Goal: Information Seeking & Learning: Learn about a topic

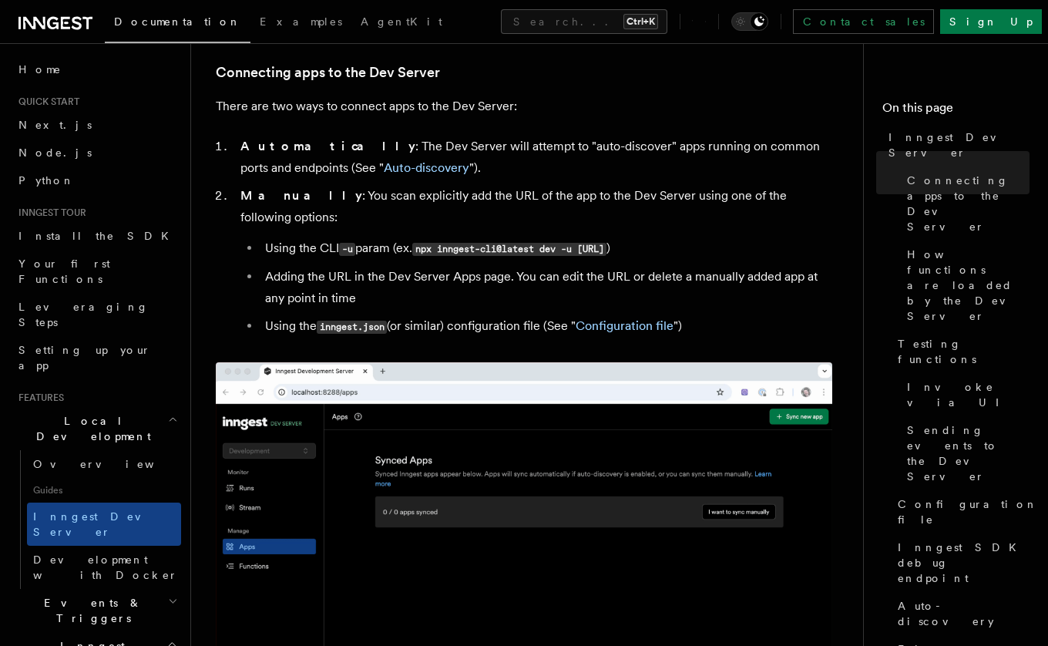
scroll to position [925, 0]
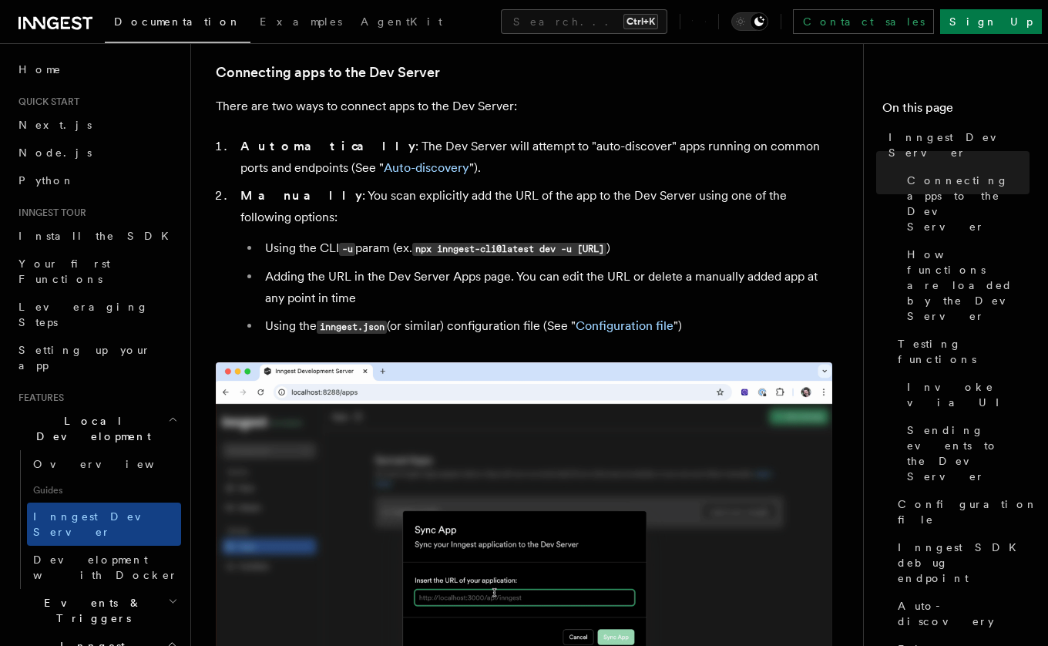
click at [931, 537] on nav "On this page Inngest Dev Server Connecting apps to the Dev Server How functions…" at bounding box center [955, 344] width 185 height 603
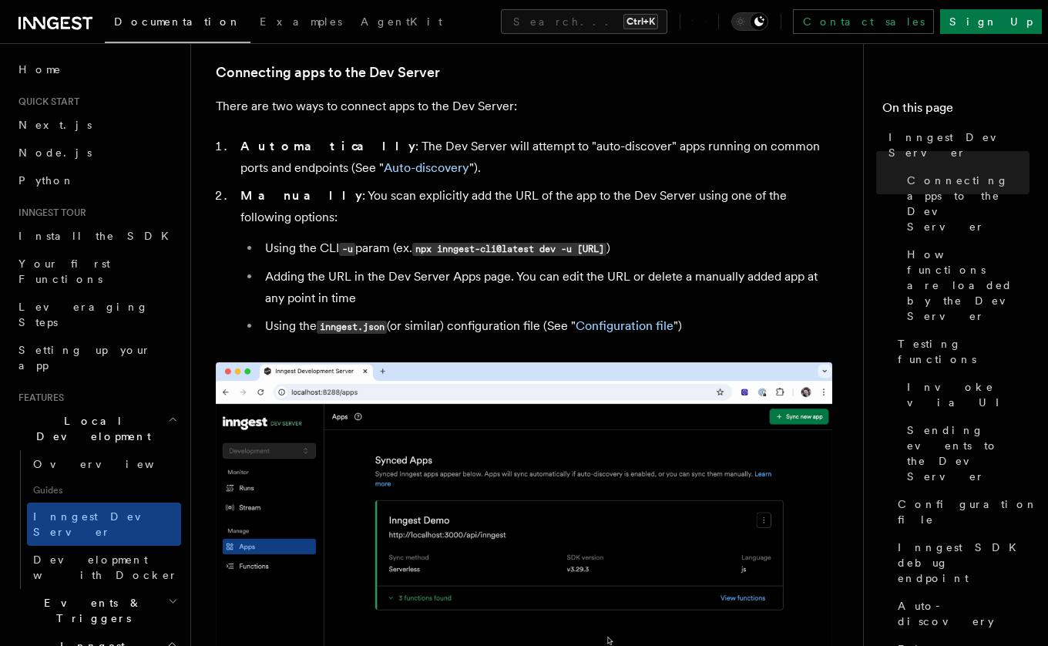
click at [951, 530] on nav "On this page Inngest Dev Server Connecting apps to the Dev Server How functions…" at bounding box center [955, 344] width 185 height 603
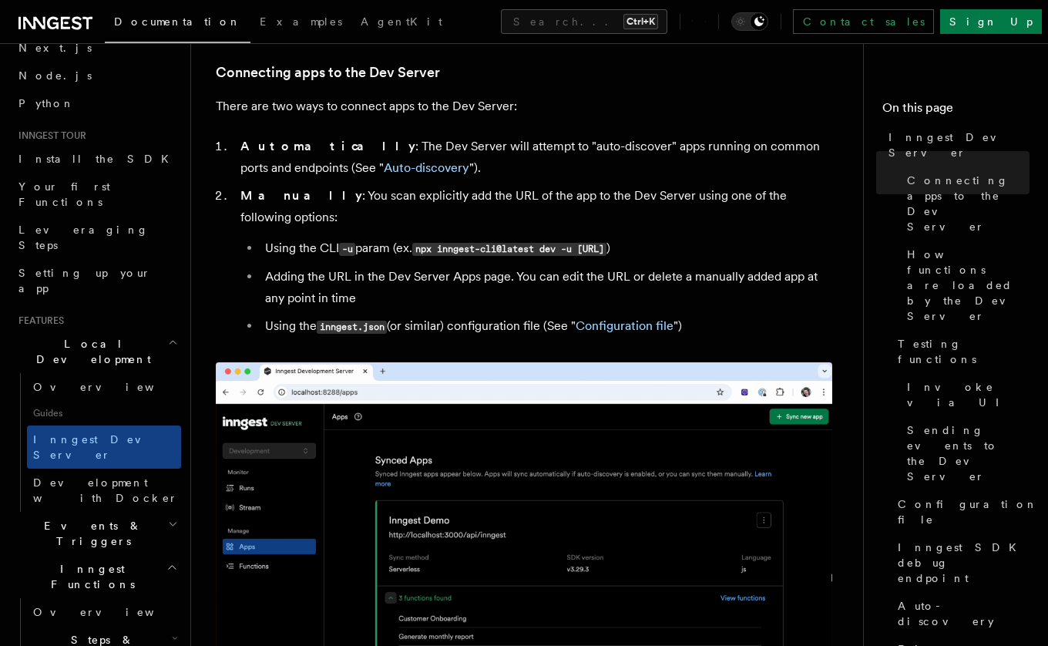
click at [172, 632] on icon "button" at bounding box center [175, 638] width 6 height 12
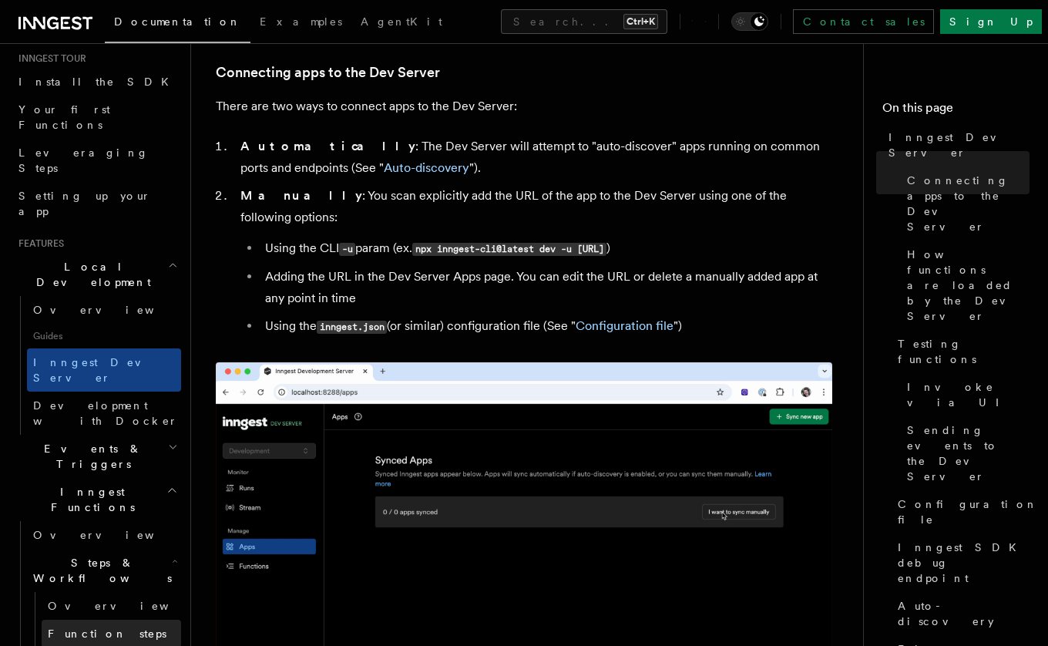
click at [94, 628] on span "Function steps" at bounding box center [107, 634] width 119 height 12
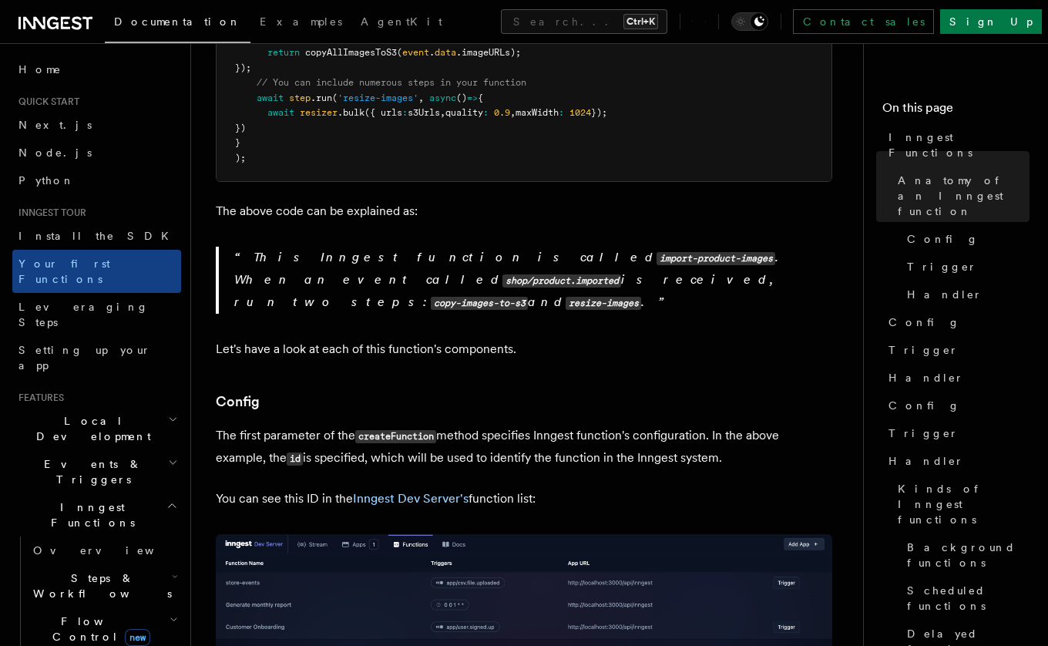
scroll to position [694, 0]
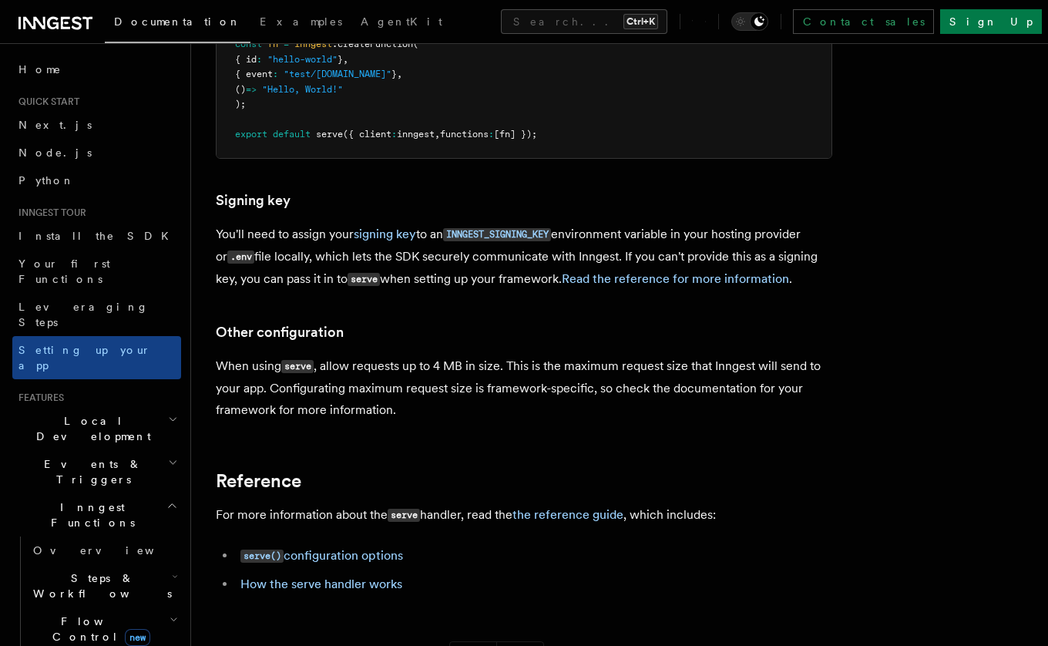
scroll to position [14006, 0]
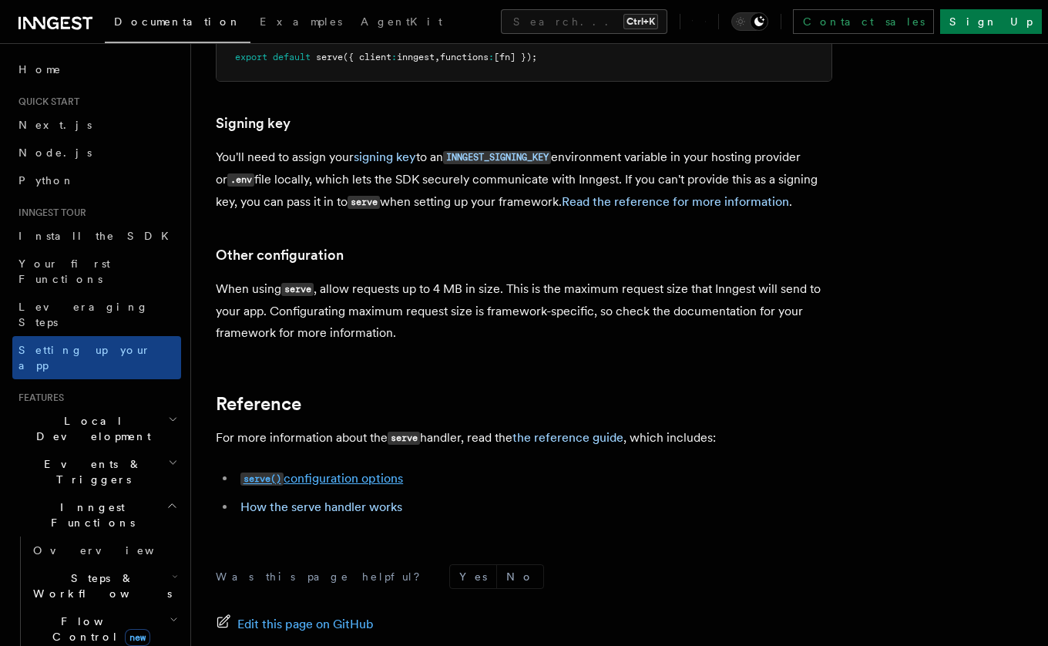
click at [369, 471] on link "serve() configuration options" at bounding box center [322, 478] width 163 height 15
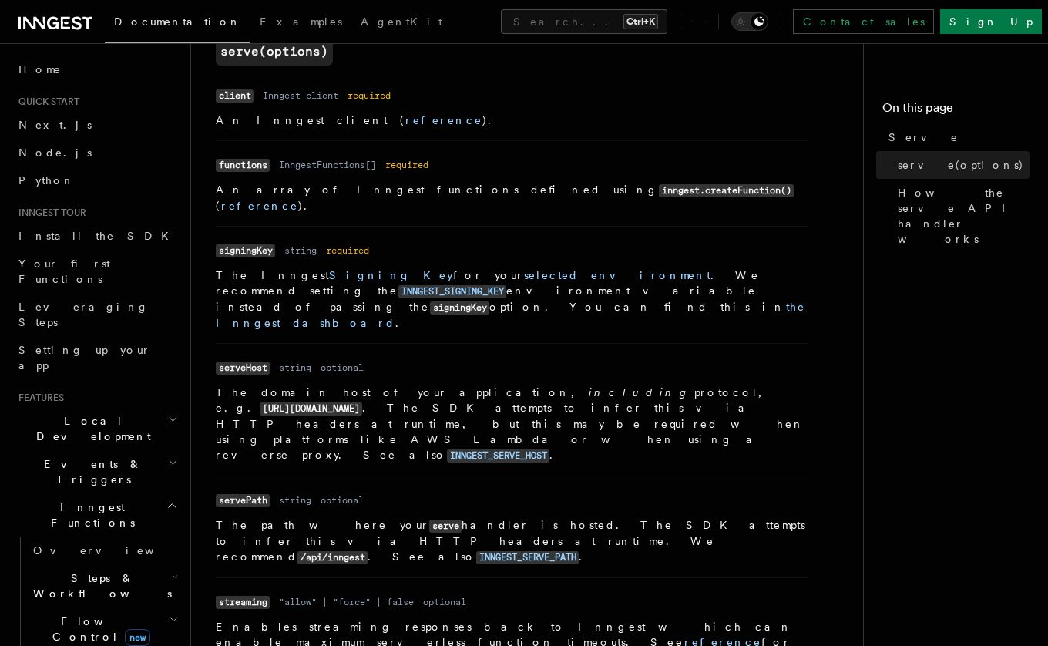
scroll to position [694, 0]
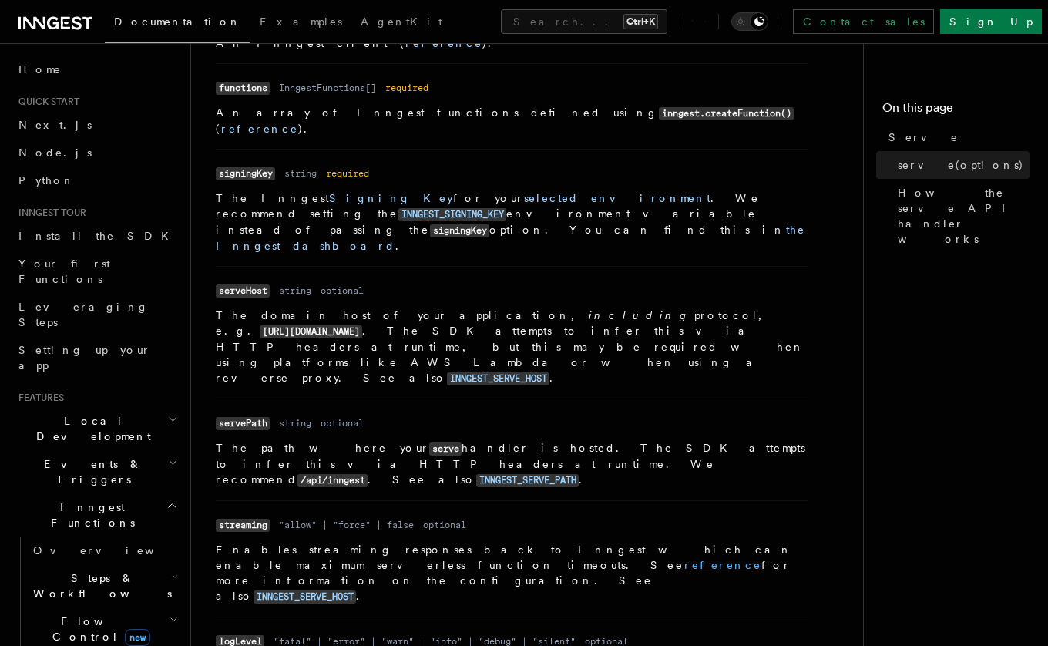
click at [750, 559] on link "reference" at bounding box center [723, 565] width 77 height 12
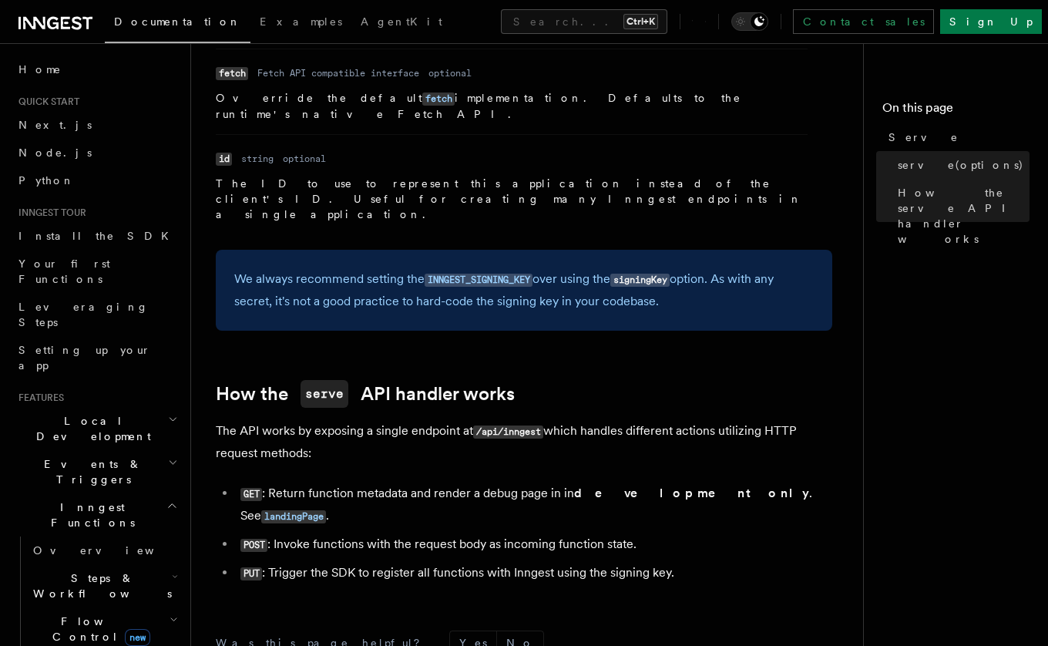
scroll to position [1483, 0]
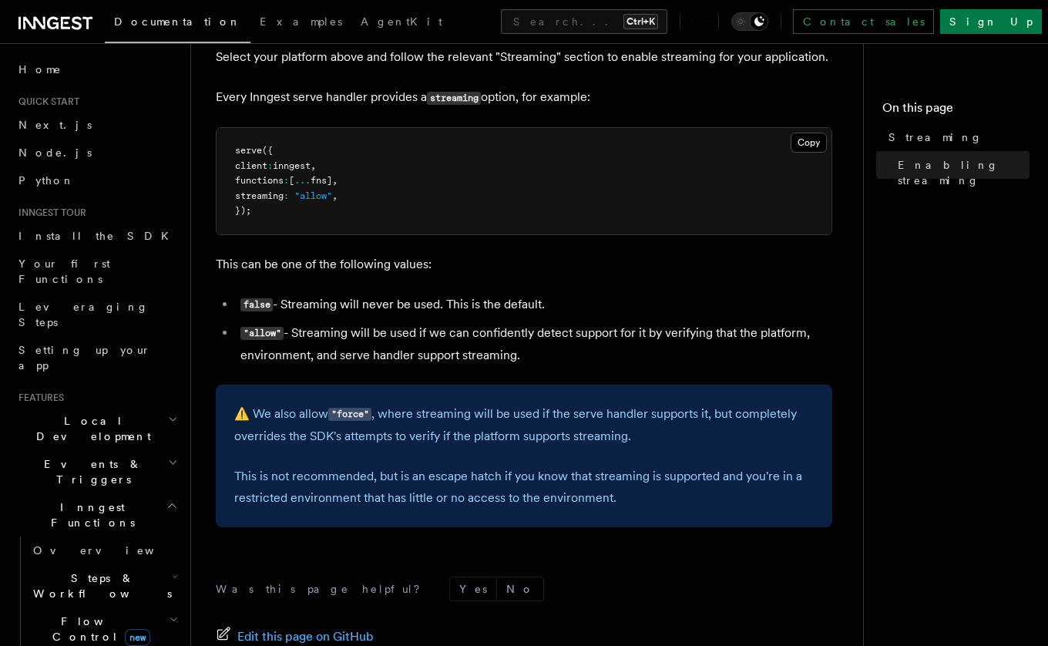
scroll to position [463, 0]
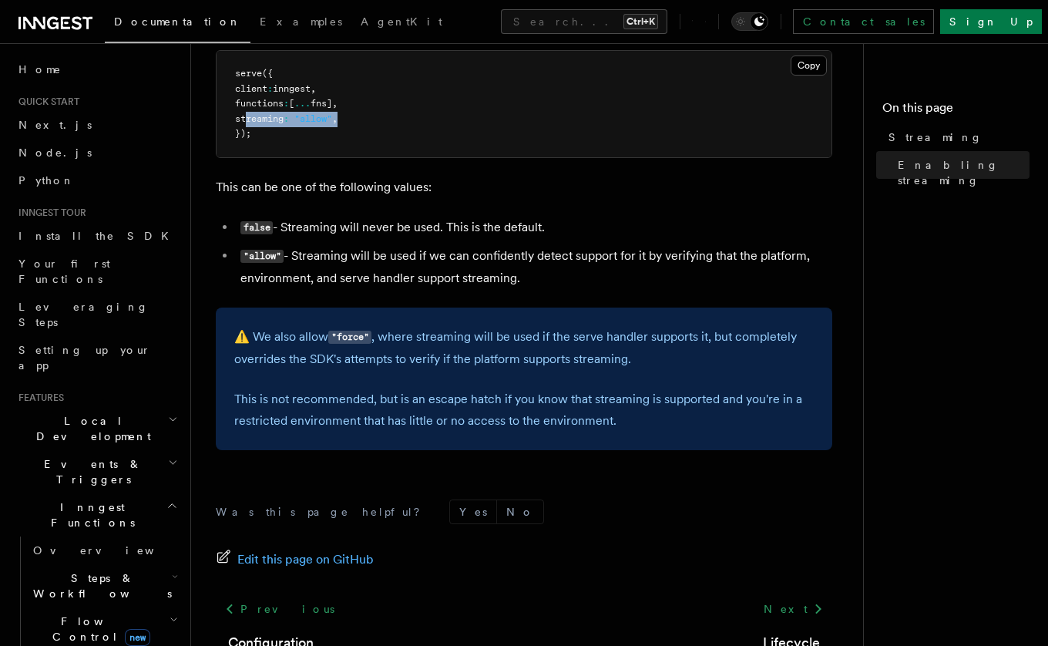
drag, startPoint x: 244, startPoint y: 119, endPoint x: 351, endPoint y: 124, distance: 107.3
click at [351, 124] on pre "serve ({ client : inngest , functions : [ ... fns] , streaming : "allow" , });" at bounding box center [524, 104] width 615 height 106
copy span "streaming : "allow" ,"
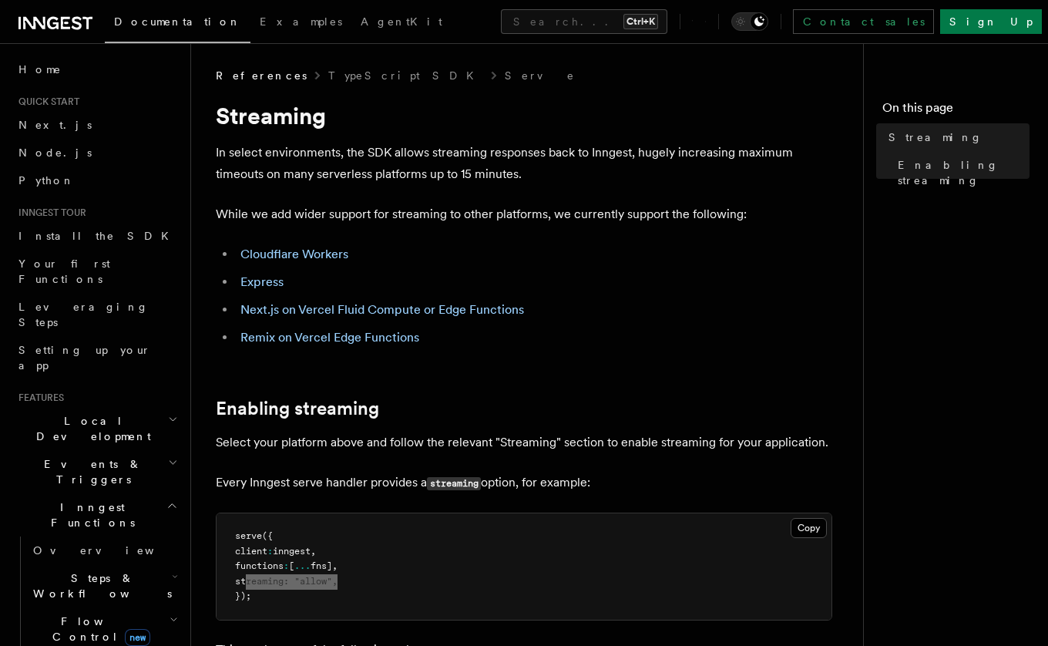
scroll to position [154, 0]
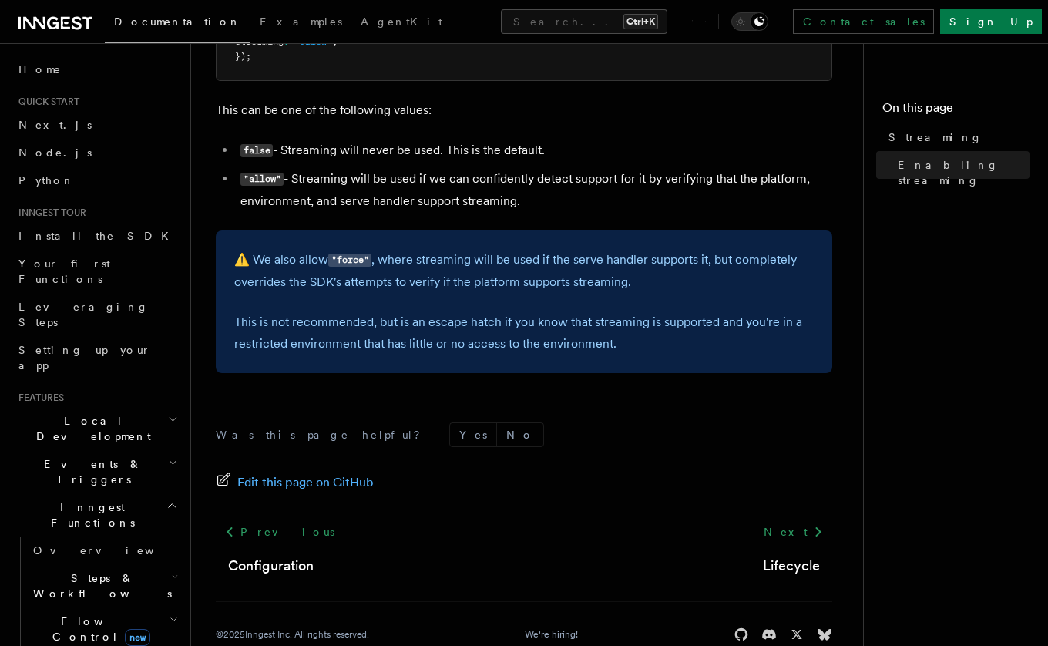
scroll to position [573, 0]
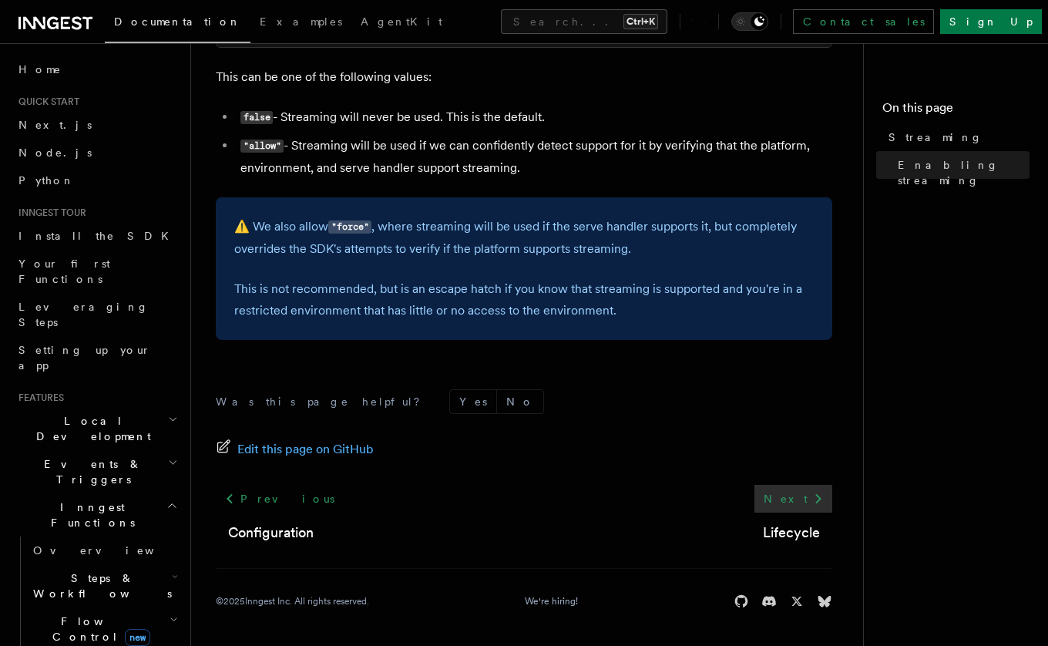
click at [789, 505] on link "Next" at bounding box center [794, 499] width 78 height 28
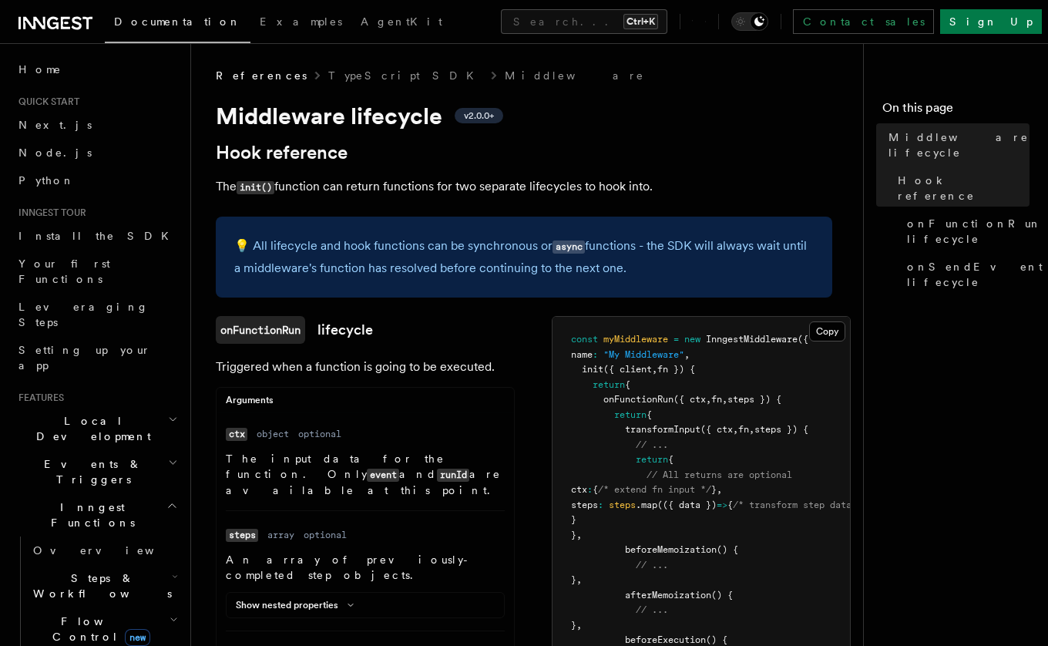
click at [966, 380] on nav "On this page Middleware lifecycle Hook reference onFunctionRun lifecycle onSend…" at bounding box center [955, 344] width 185 height 603
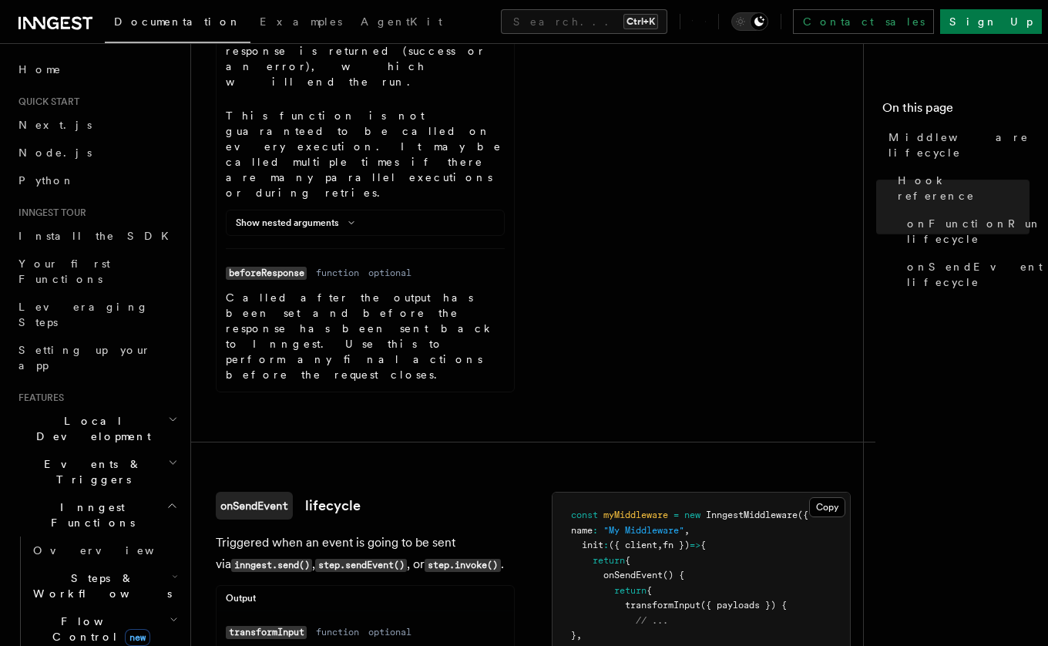
scroll to position [1808, 0]
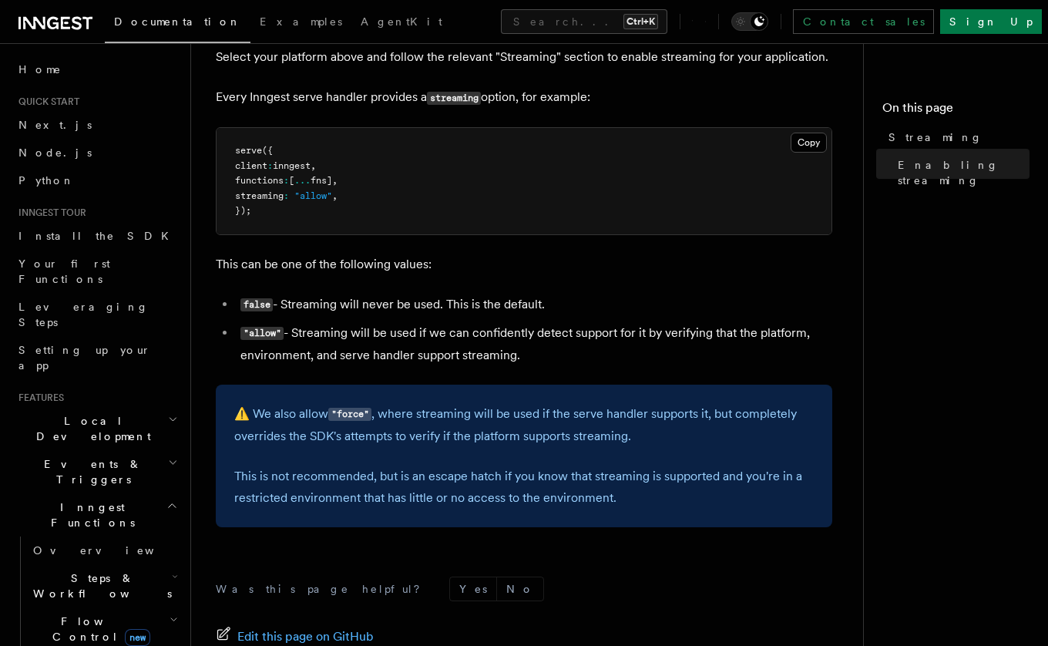
scroll to position [573, 0]
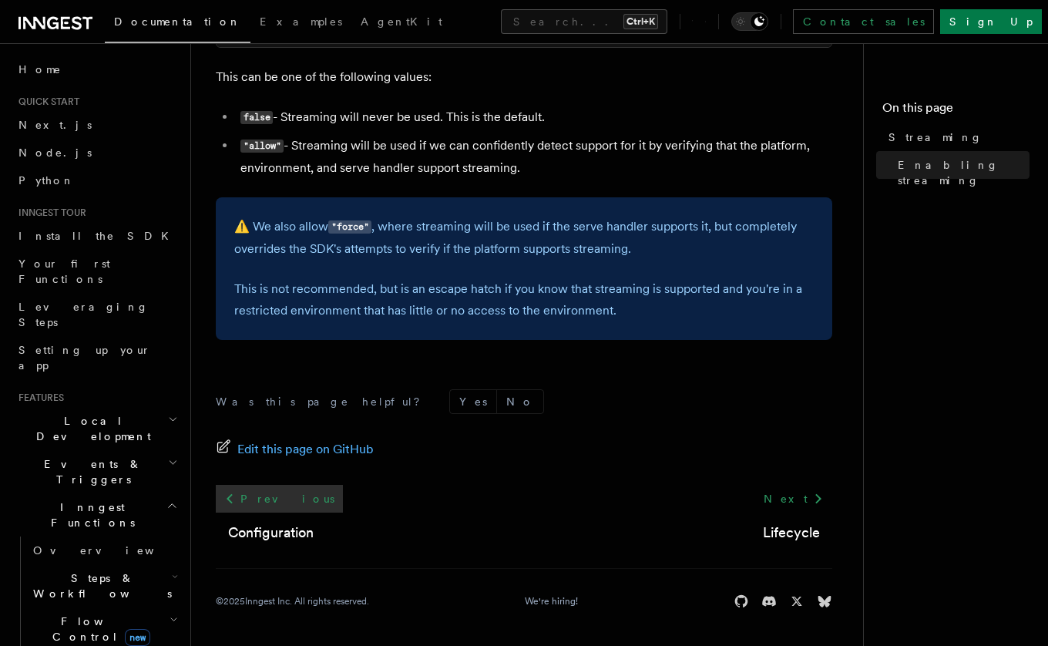
click at [266, 500] on link "Previous" at bounding box center [279, 499] width 127 height 28
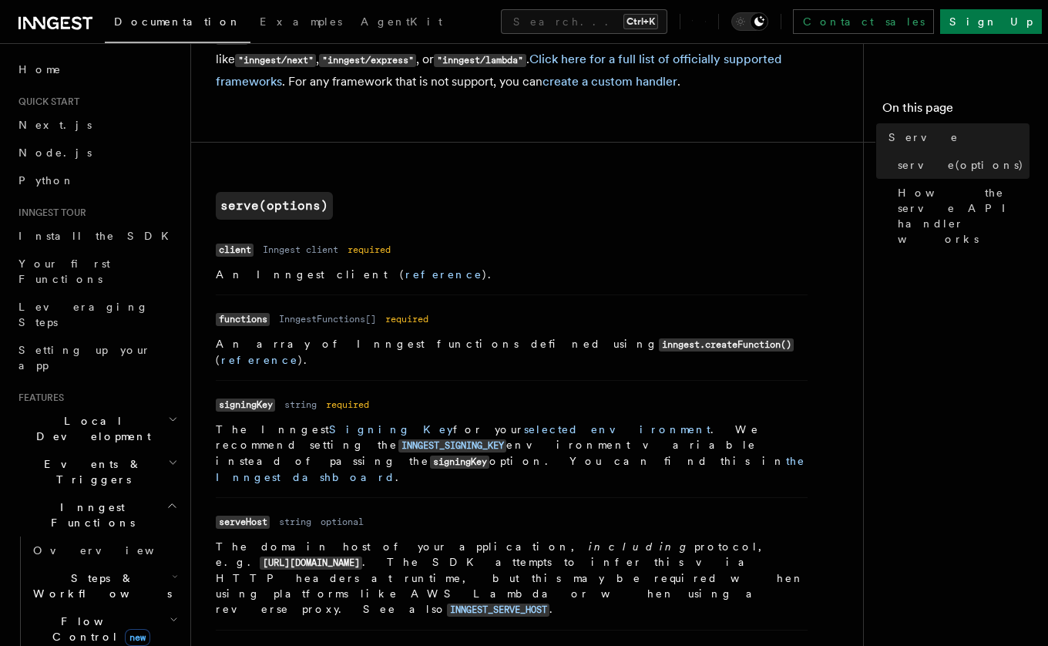
scroll to position [617, 0]
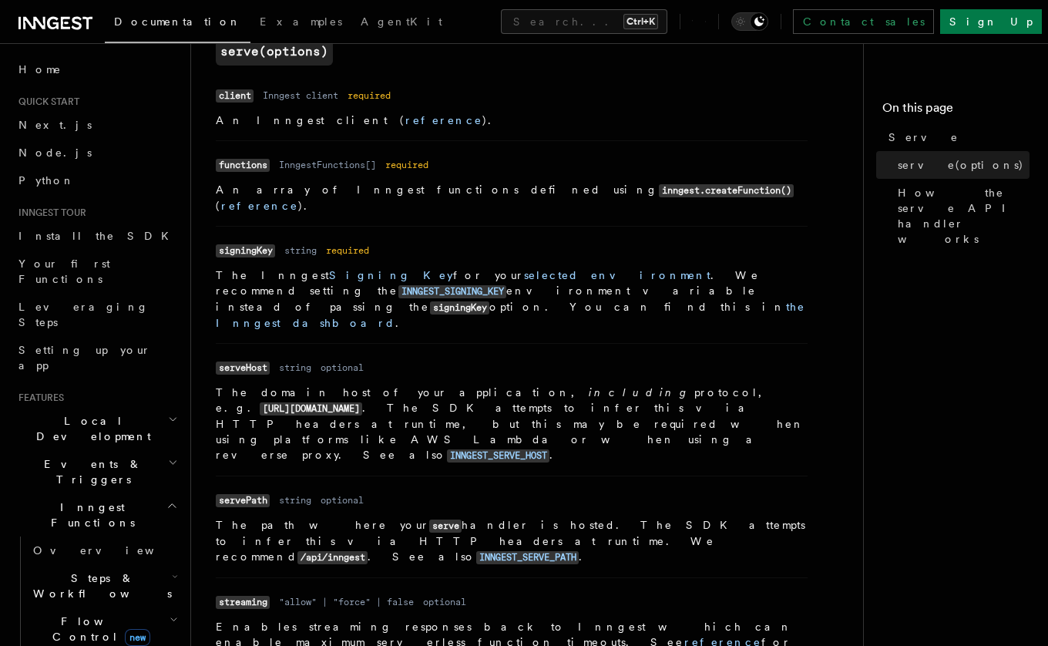
click at [995, 347] on nav "On this page Serve serve(options) How the serve API handler works" at bounding box center [955, 344] width 185 height 603
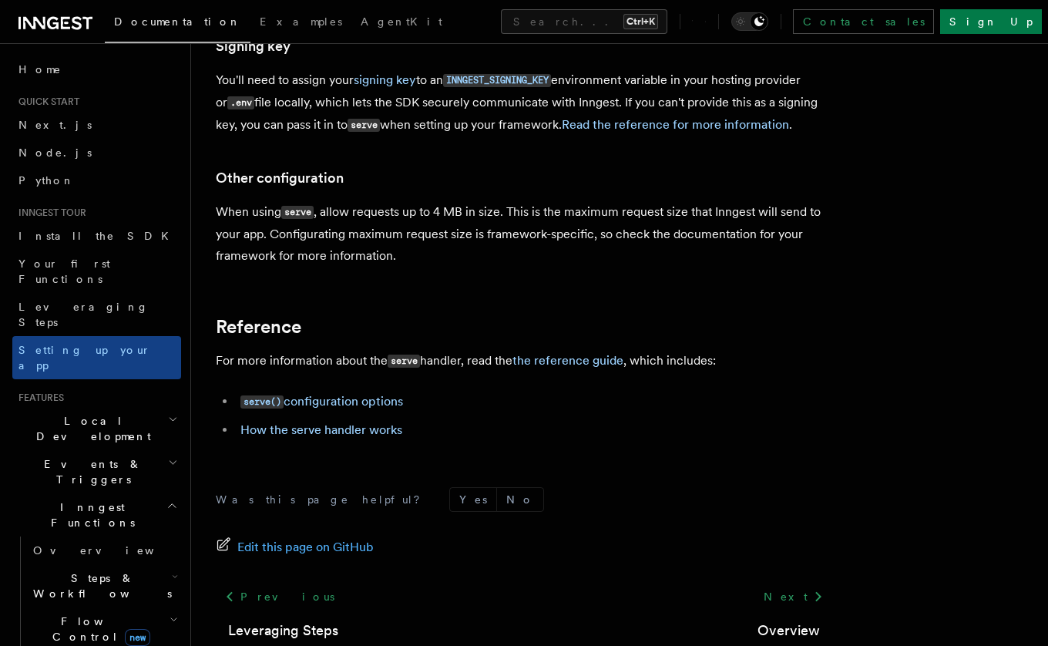
scroll to position [14108, 0]
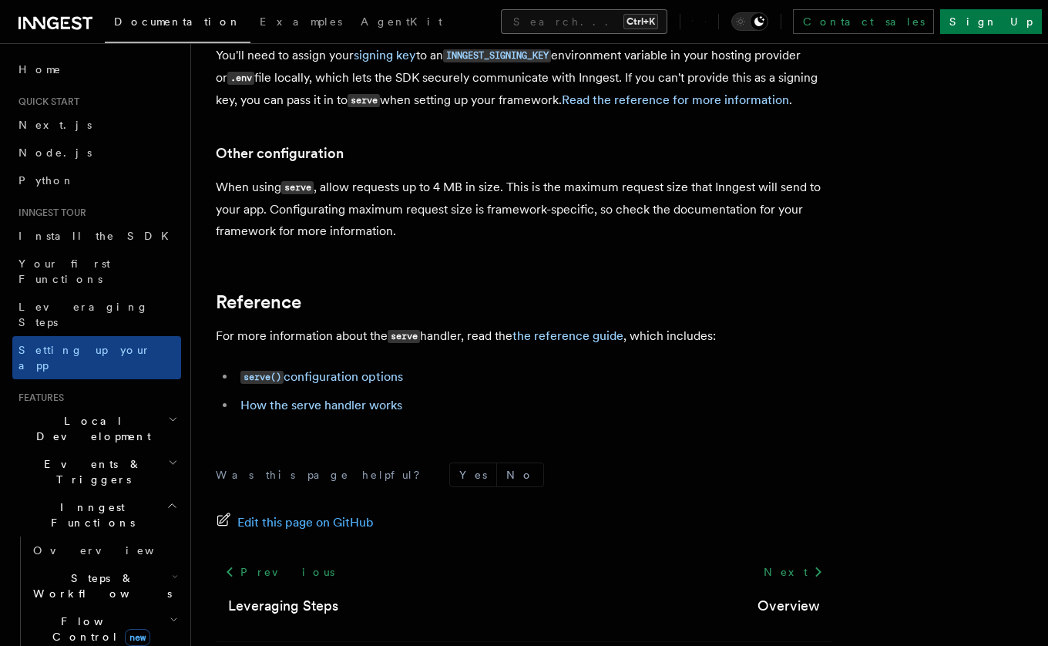
click at [587, 19] on button "Search... Ctrl+K" at bounding box center [584, 21] width 167 height 25
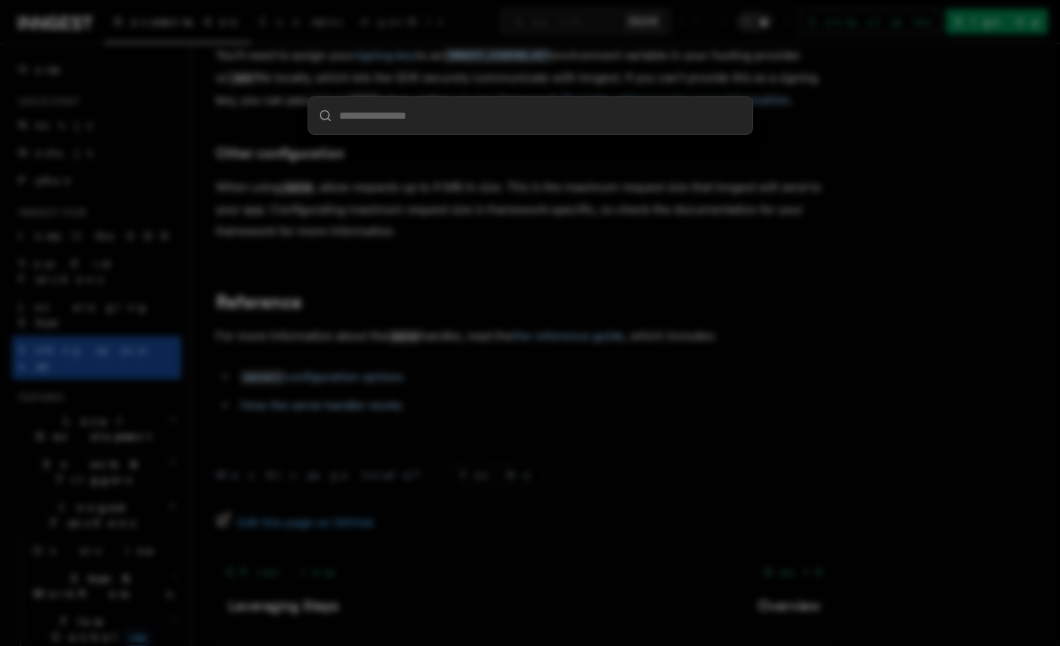
type input "**********"
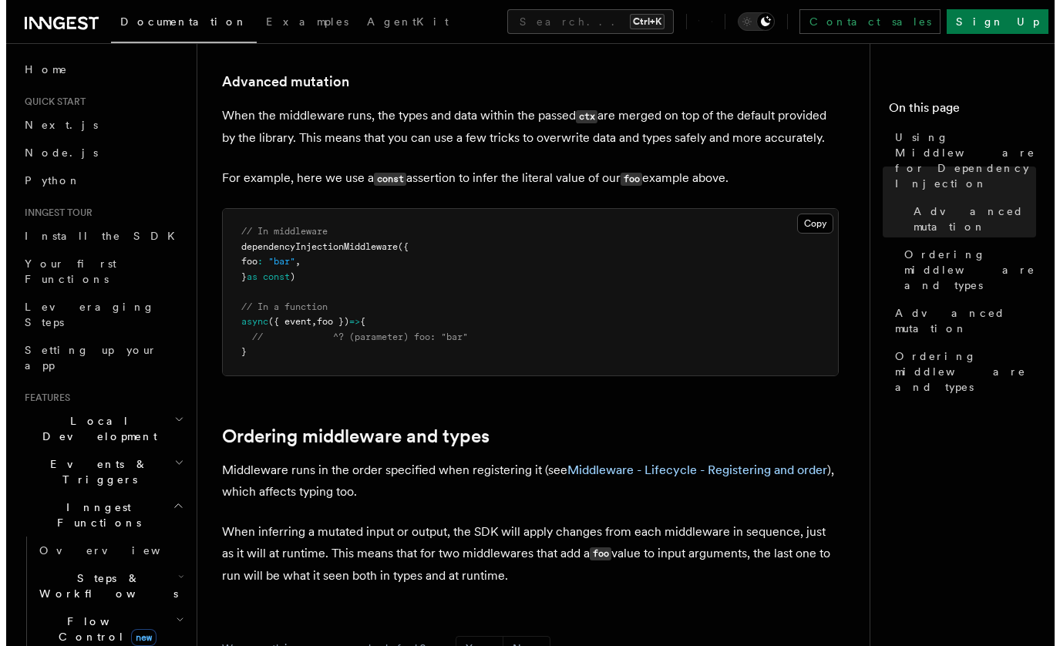
scroll to position [921, 0]
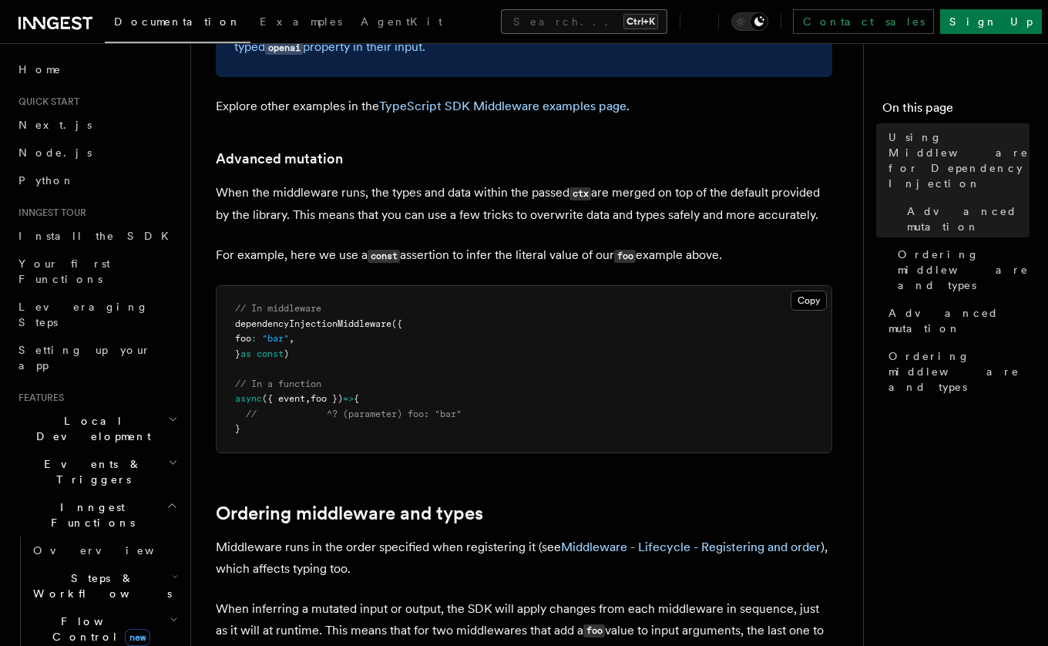
click at [576, 18] on button "Search... Ctrl+K" at bounding box center [584, 21] width 167 height 25
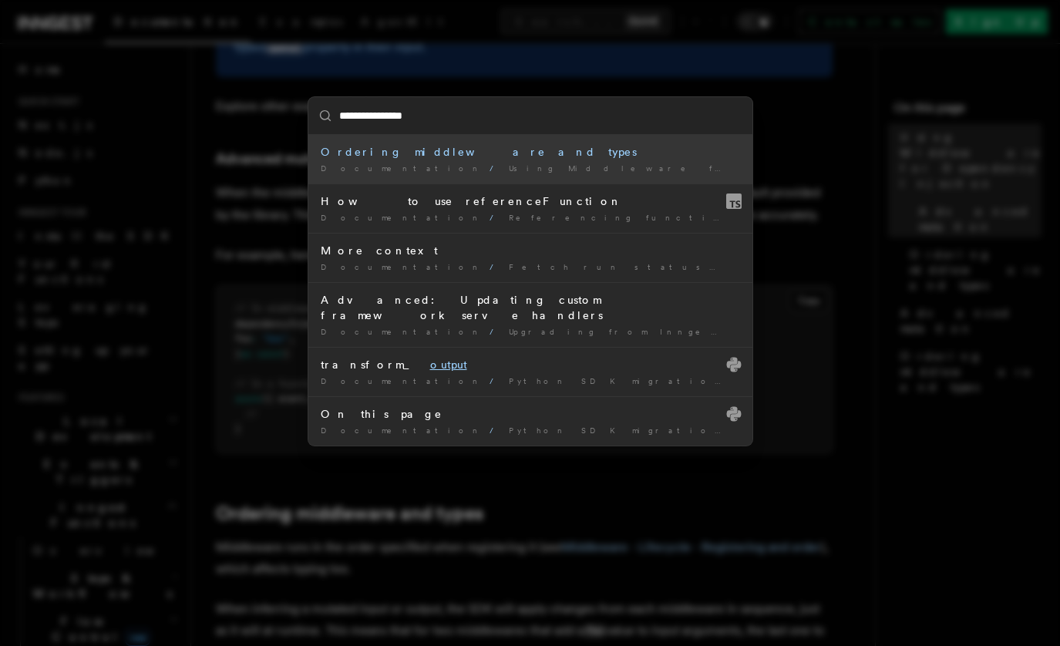
click at [334, 119] on input "**********" at bounding box center [530, 115] width 444 height 37
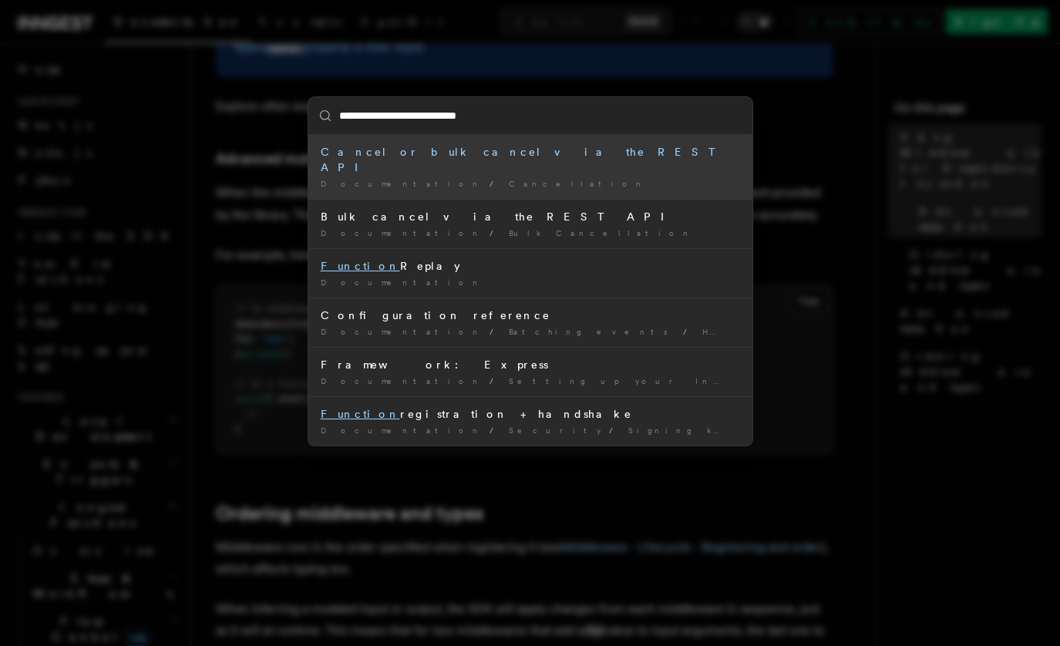
type input "**********"
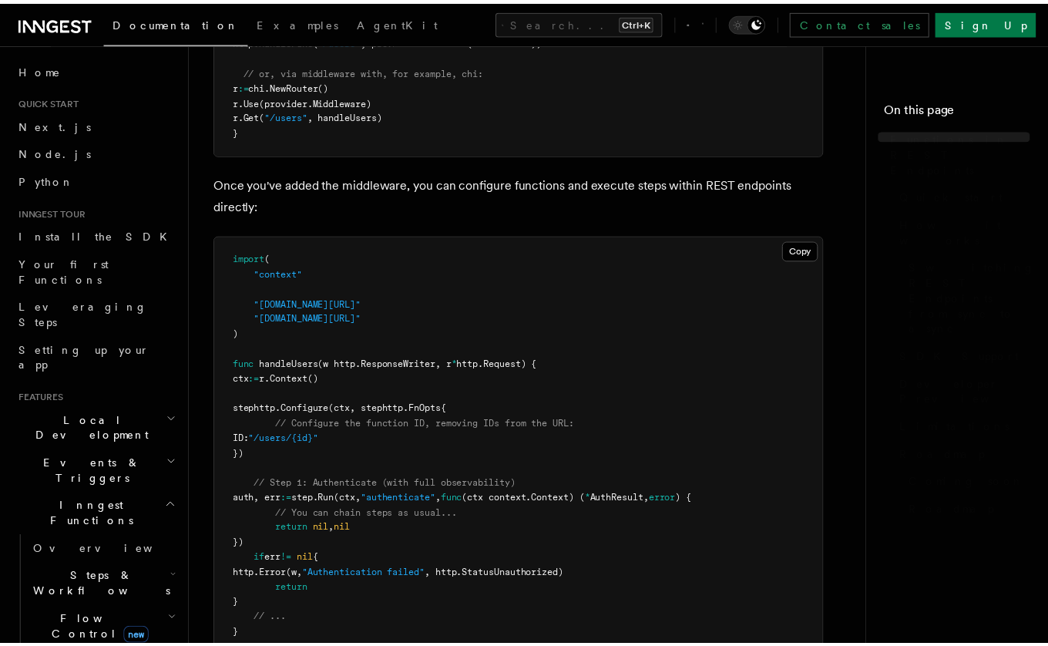
scroll to position [1554, 0]
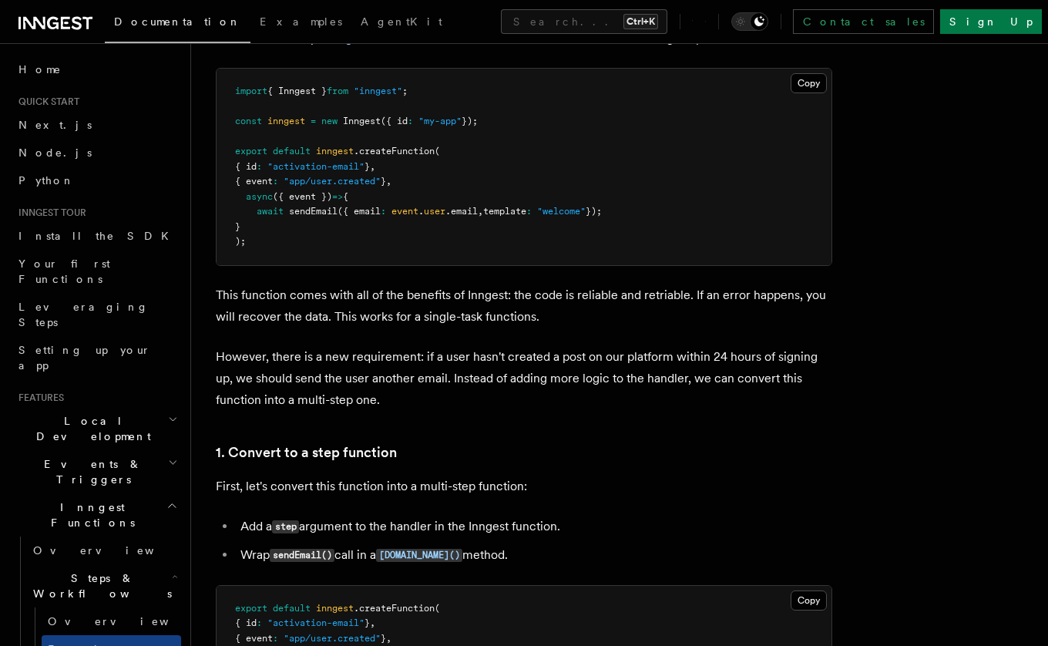
scroll to position [694, 0]
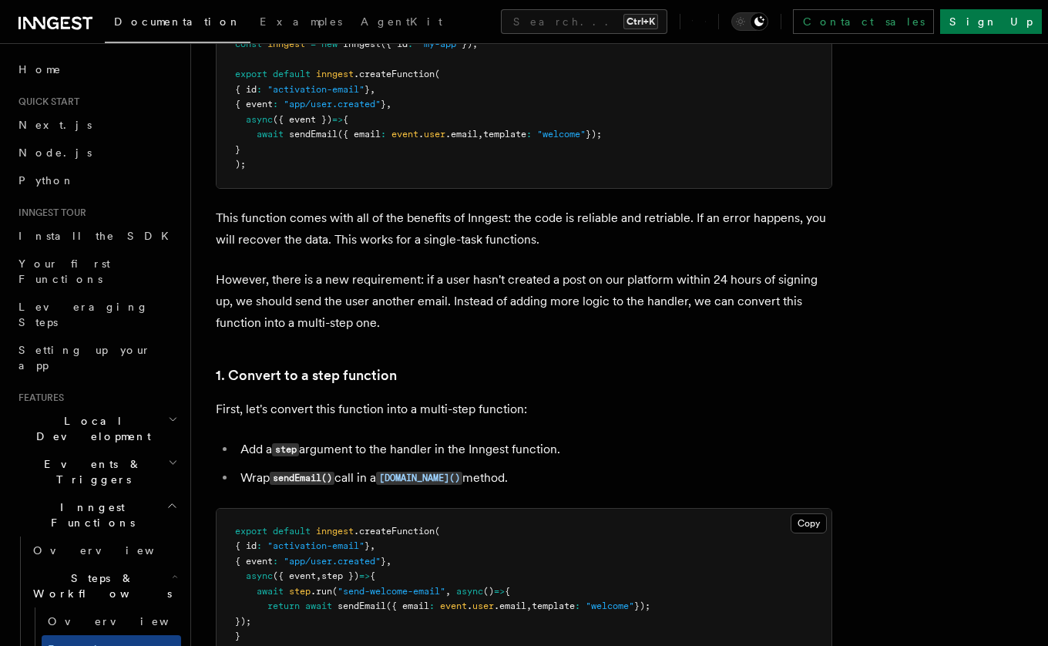
click at [707, 641] on pre "export default inngest .createFunction ( { id : "activation-email" } , { event …" at bounding box center [524, 592] width 615 height 167
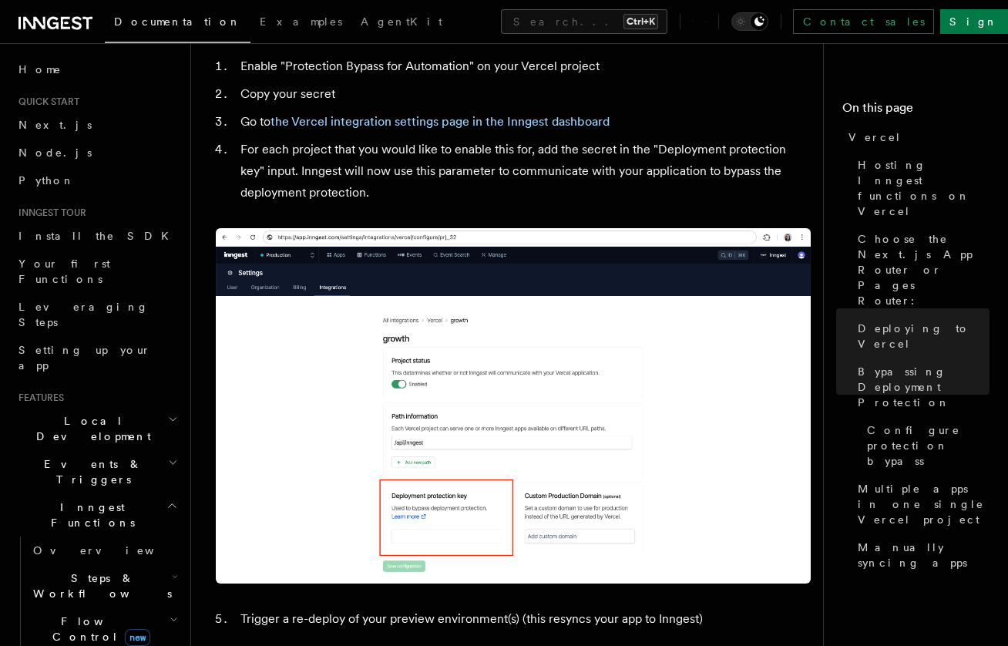
scroll to position [1722, 0]
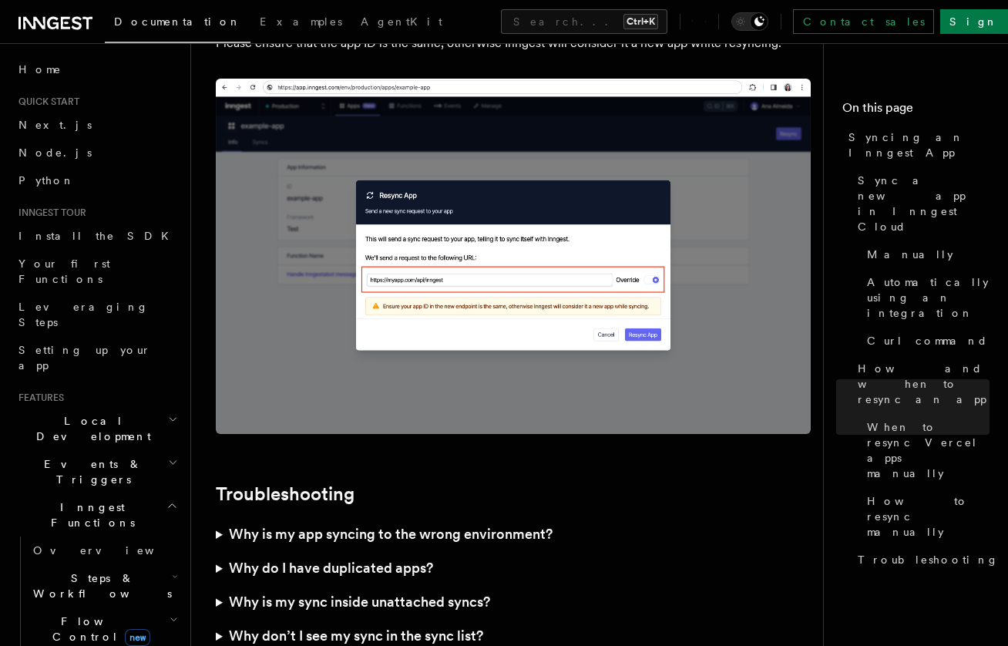
scroll to position [4240, 0]
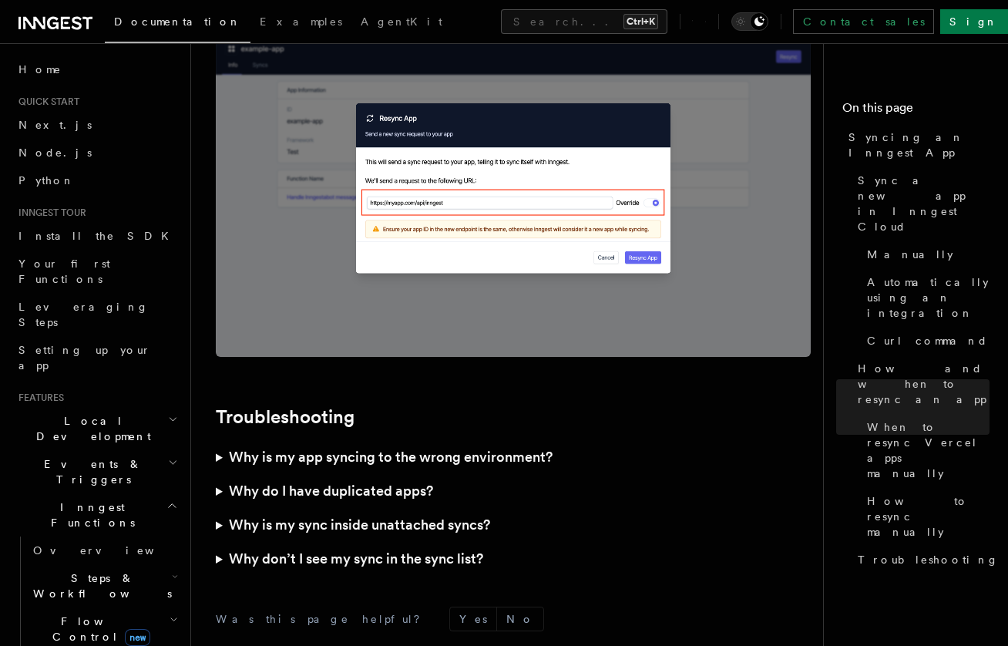
click at [221, 440] on summary "Why is my app syncing to the wrong environment?" at bounding box center [513, 457] width 595 height 34
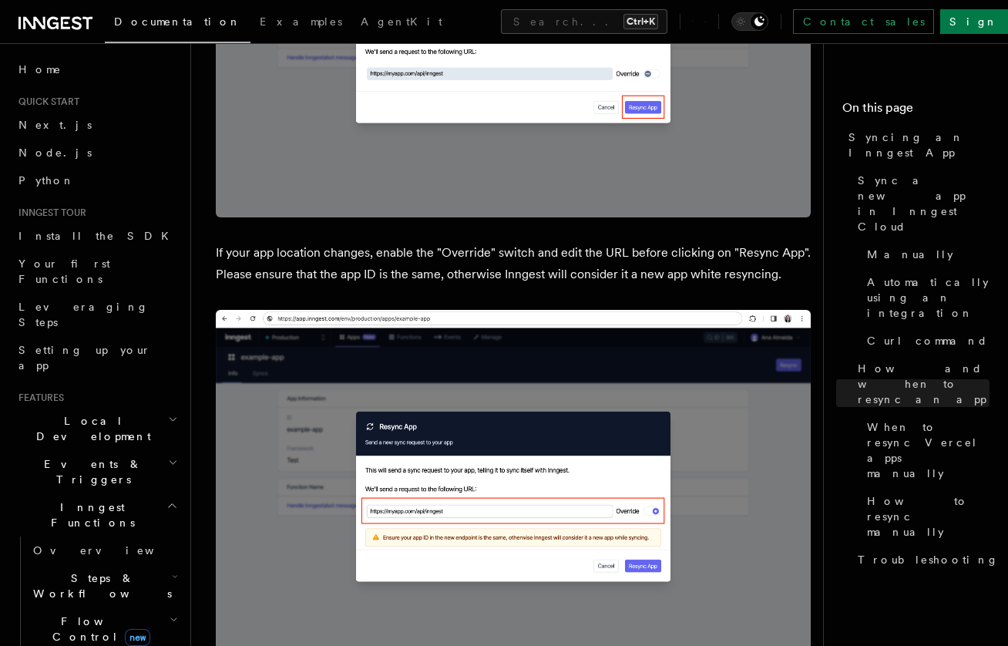
scroll to position [3778, 0]
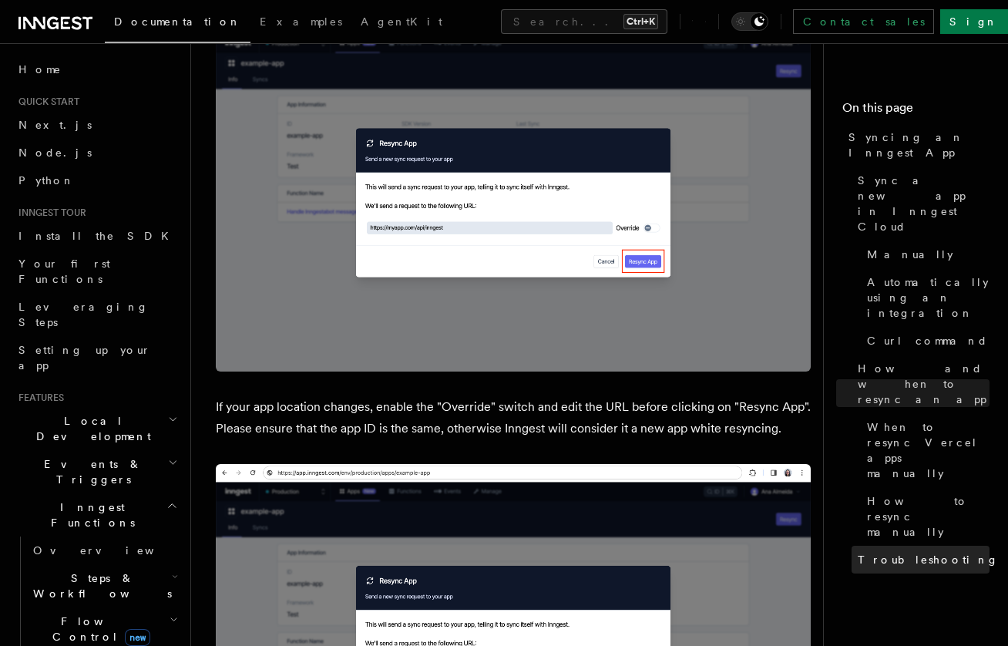
click at [893, 552] on span "Troubleshooting" at bounding box center [928, 559] width 141 height 15
